Goal: Information Seeking & Learning: Learn about a topic

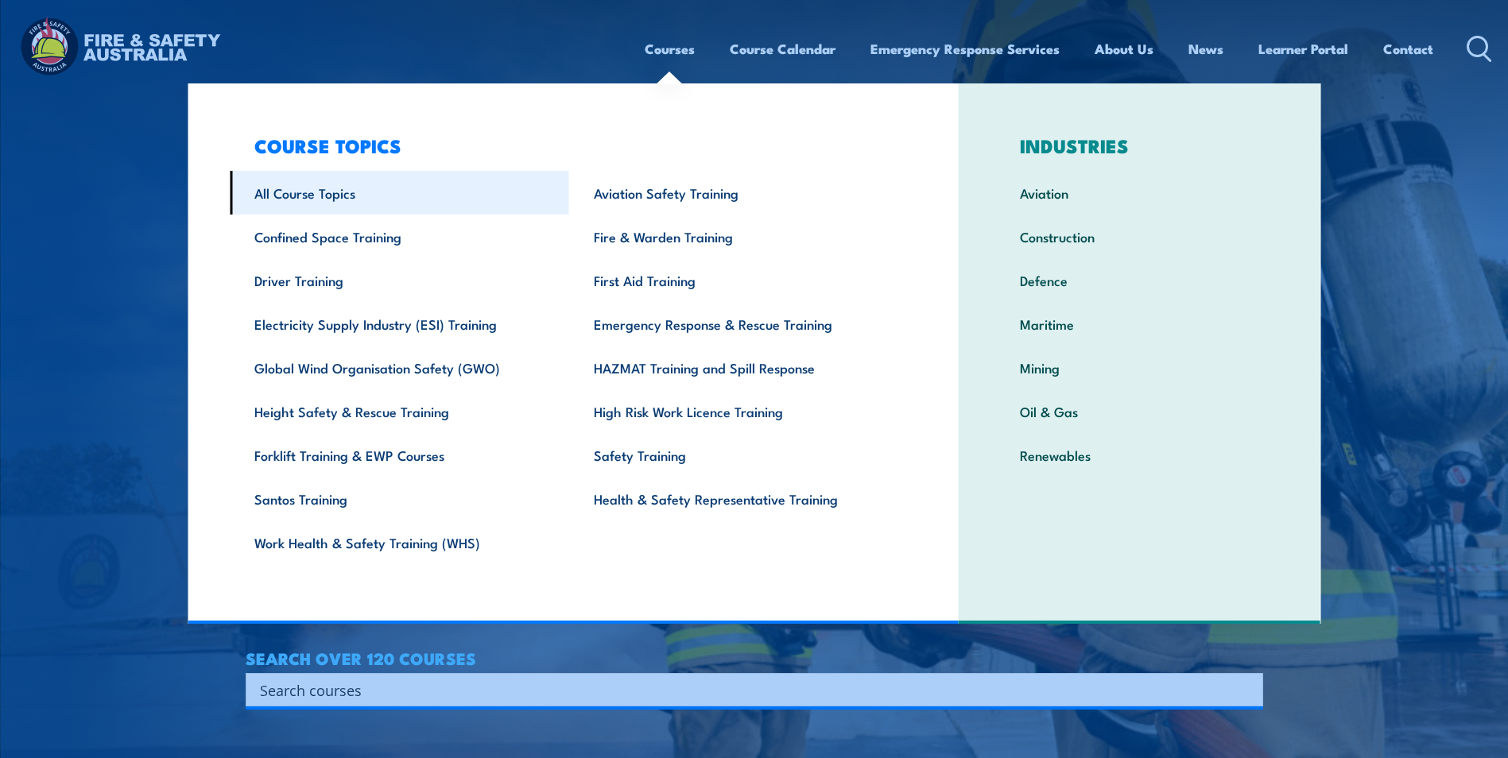
click at [332, 198] on link "All Course Topics" at bounding box center [399, 193] width 339 height 44
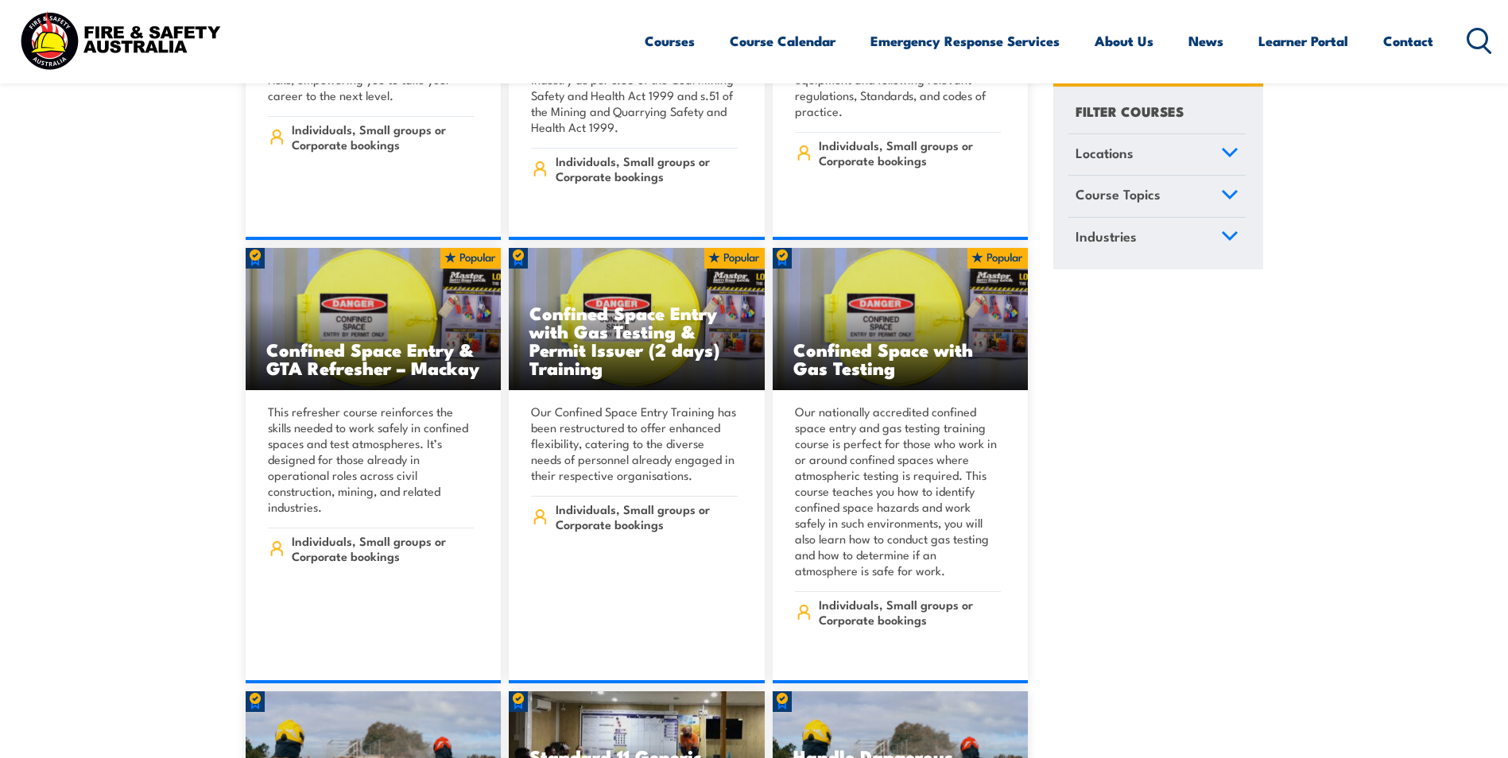
scroll to position [2624, 0]
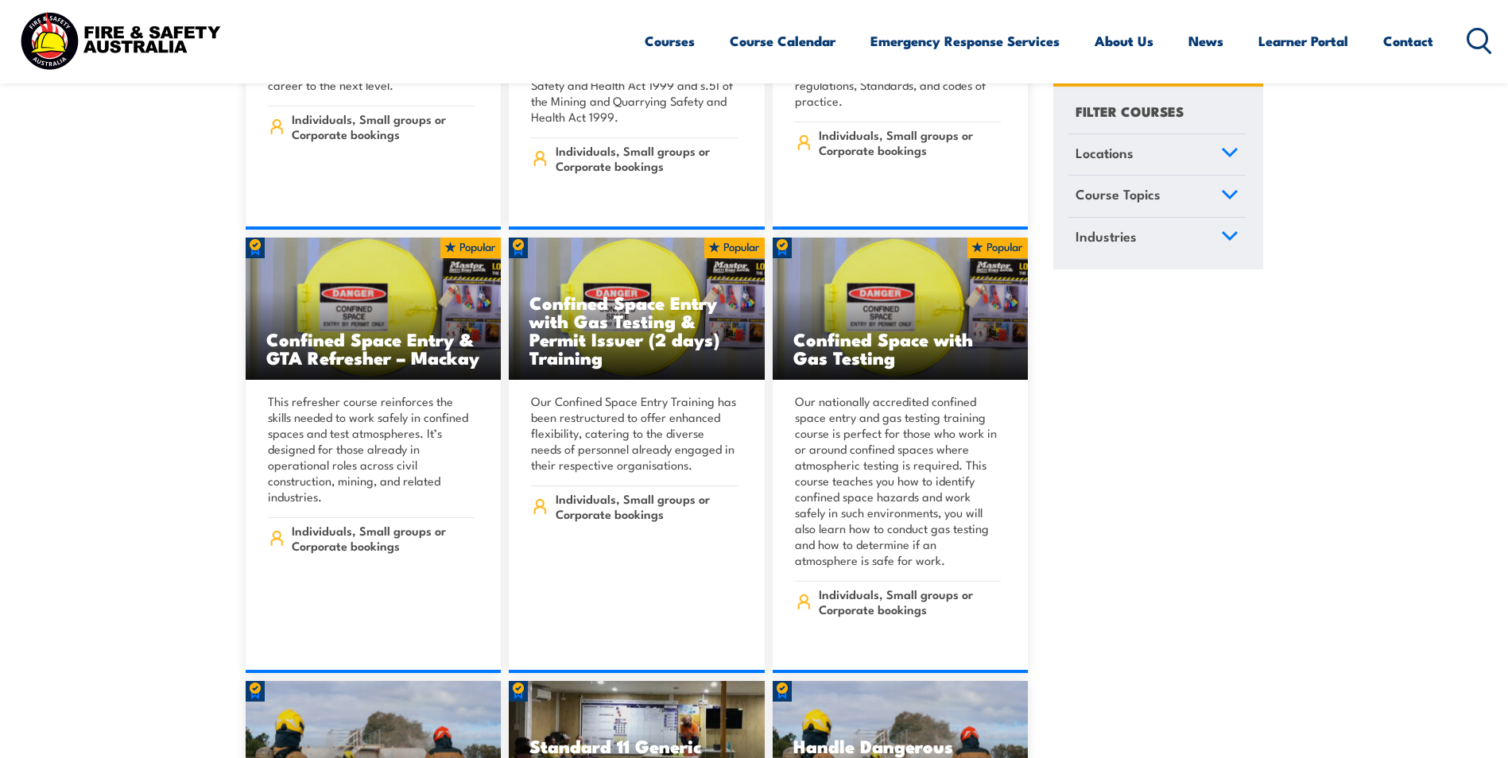
click at [1237, 192] on icon at bounding box center [1229, 194] width 17 height 11
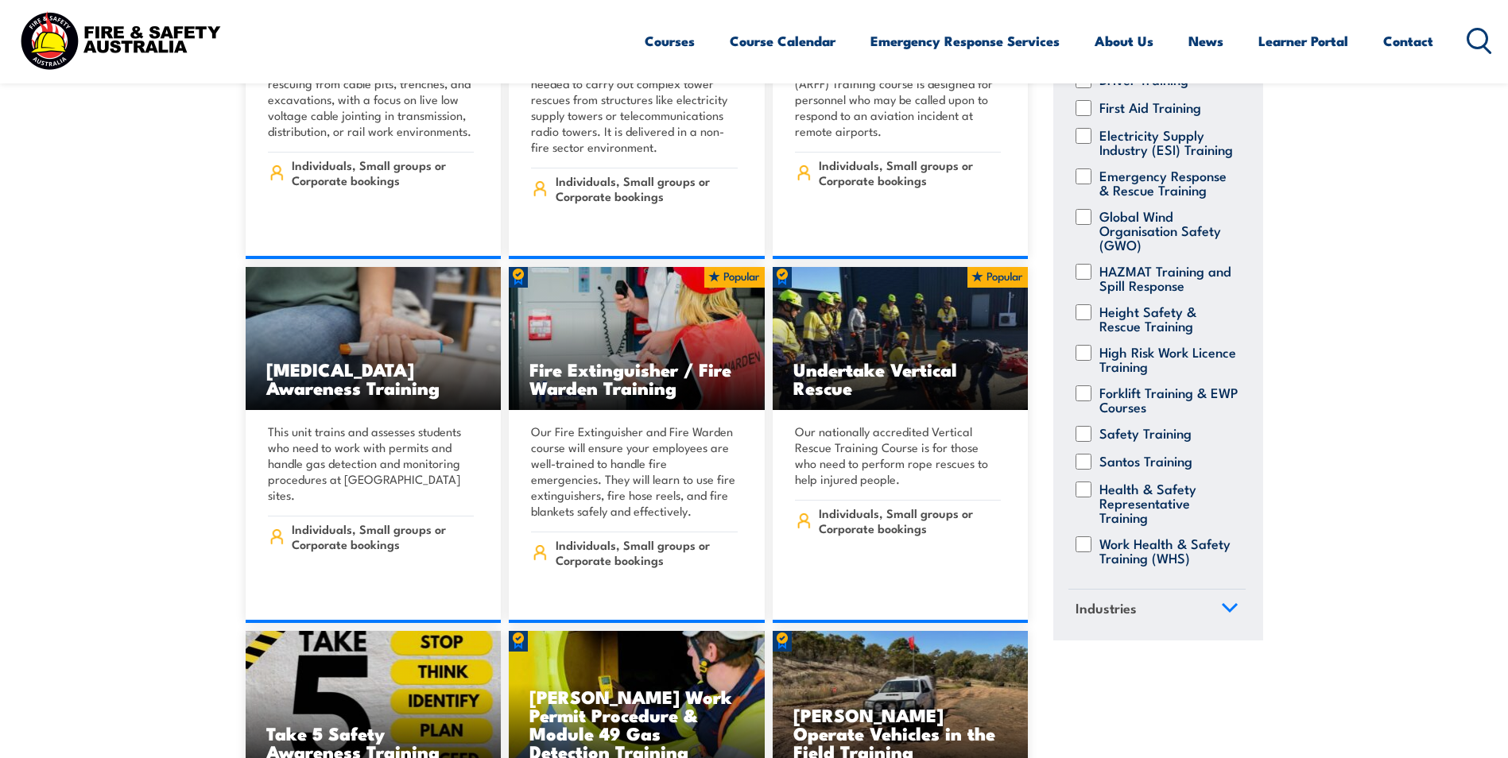
scroll to position [5804, 0]
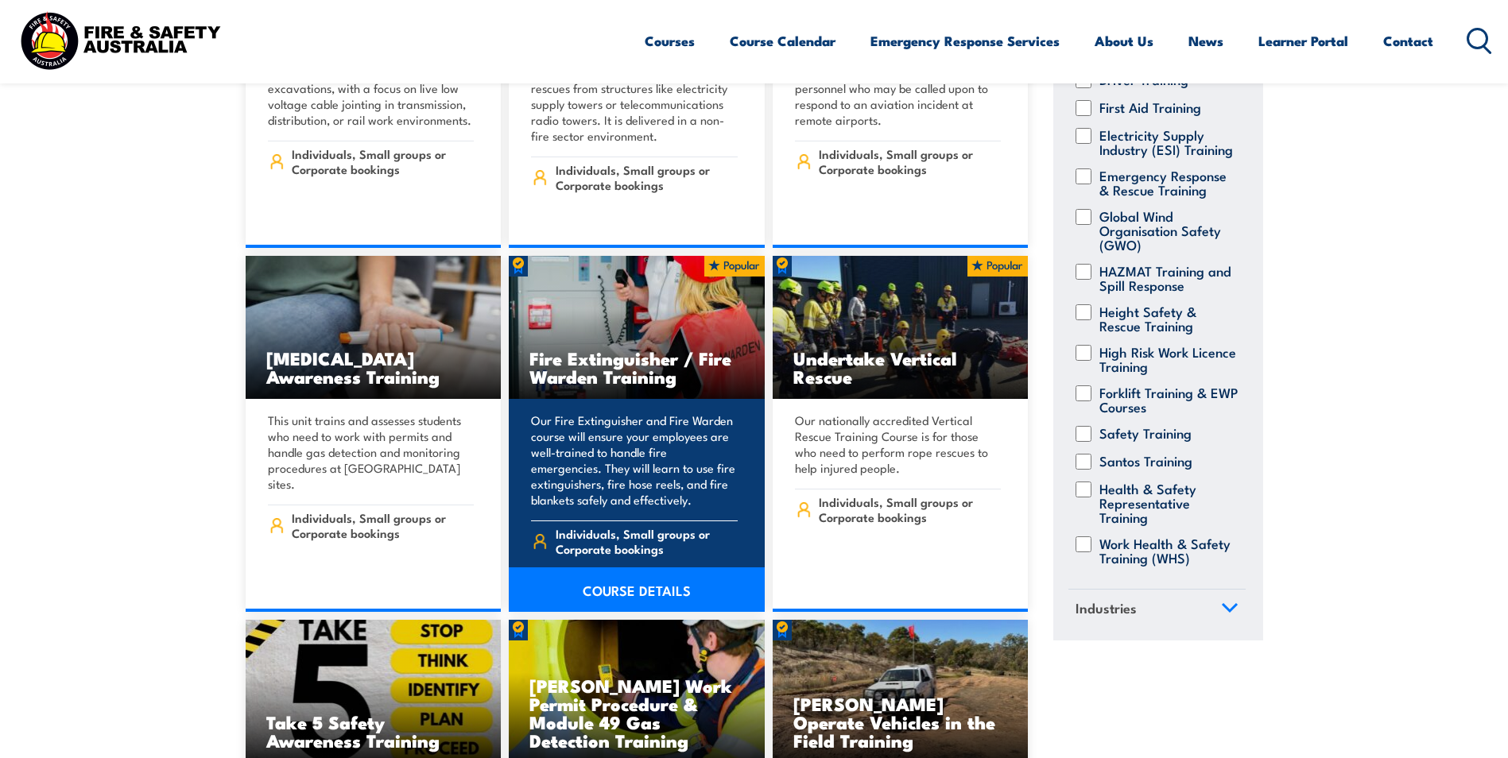
click at [615, 349] on h3 "Fire Extinguisher / Fire Warden Training" at bounding box center [637, 367] width 215 height 37
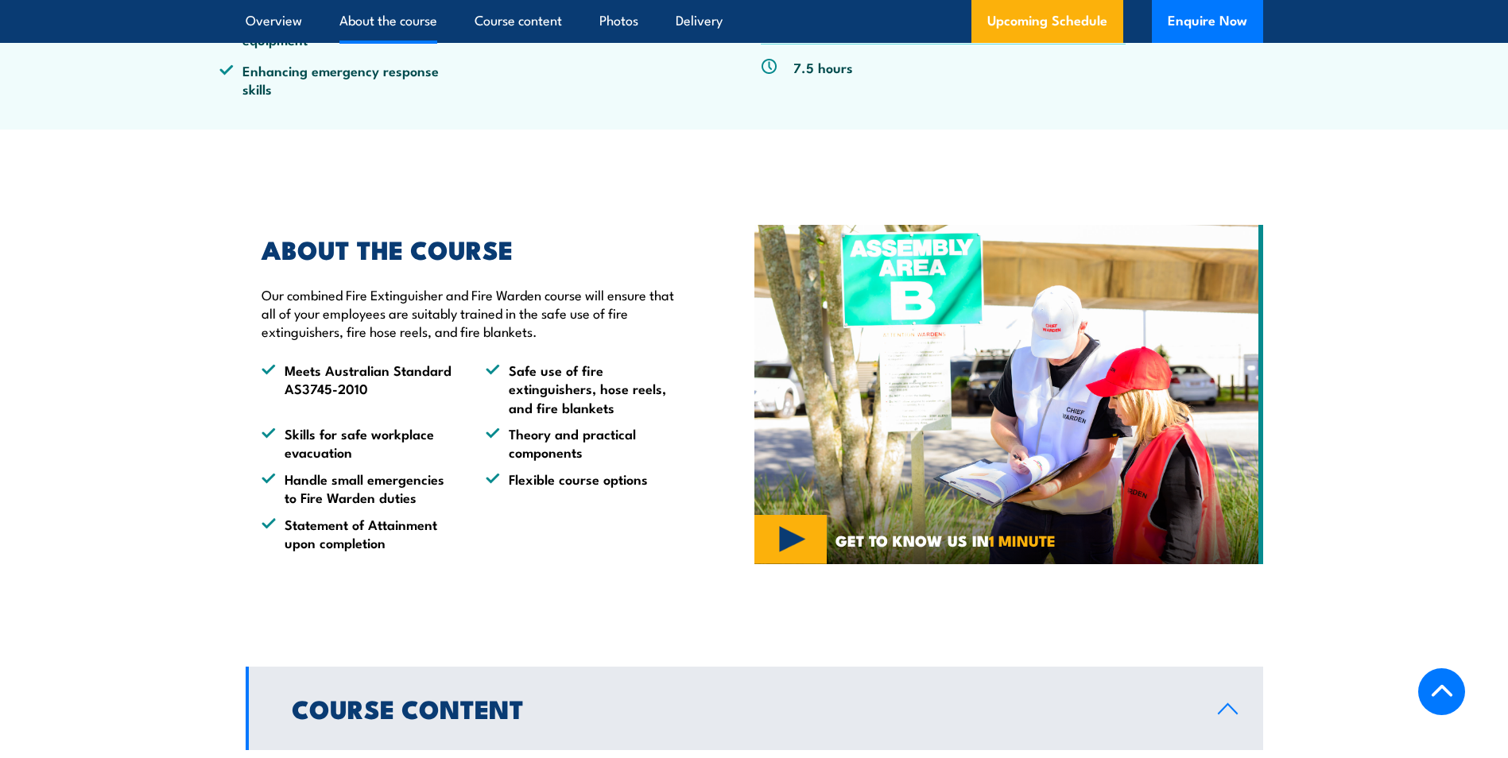
scroll to position [1193, 0]
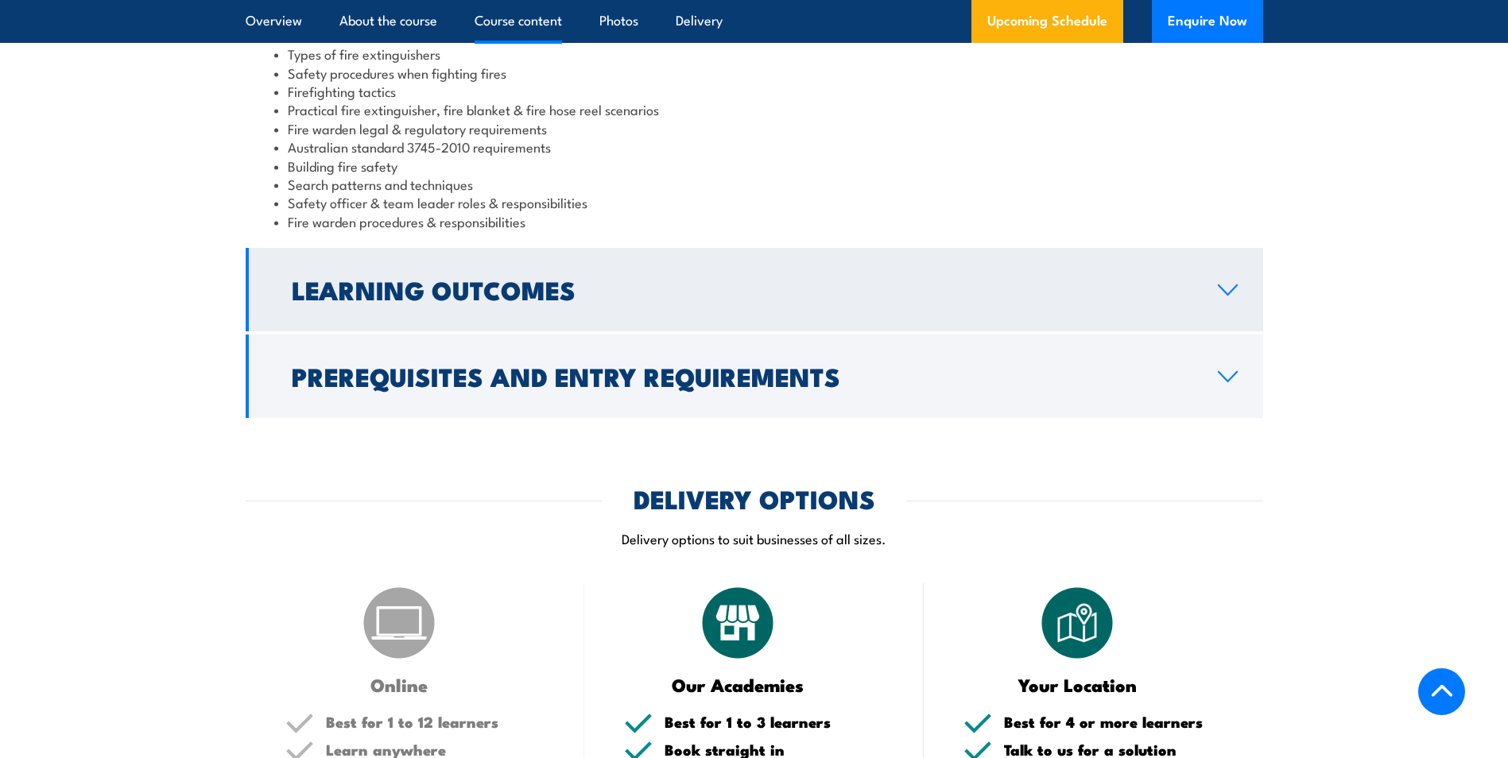
click at [490, 300] on h2 "Learning Outcomes" at bounding box center [742, 289] width 901 height 22
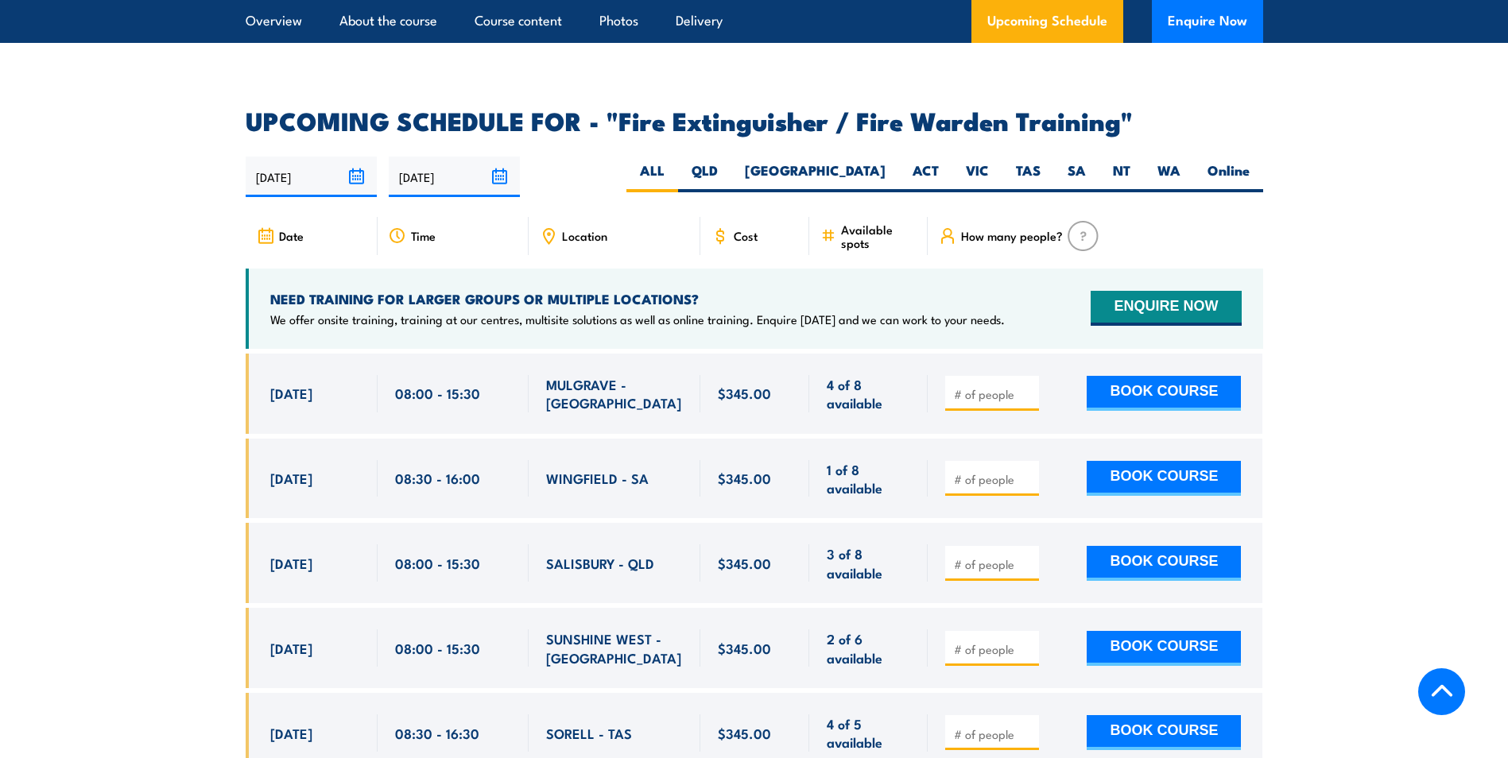
scroll to position [2353, 0]
